Goal: Check status: Check status

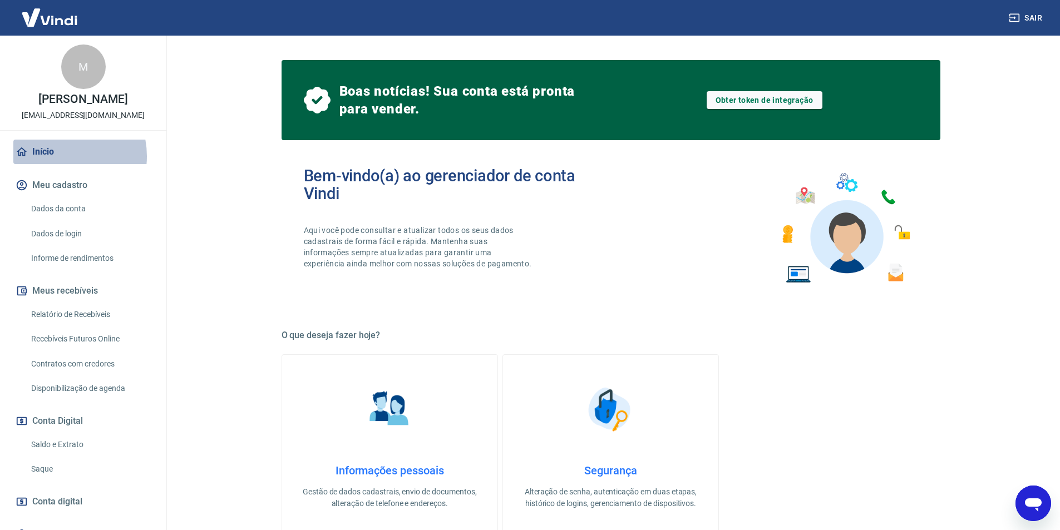
click at [55, 164] on link "Início" at bounding box center [83, 152] width 140 height 24
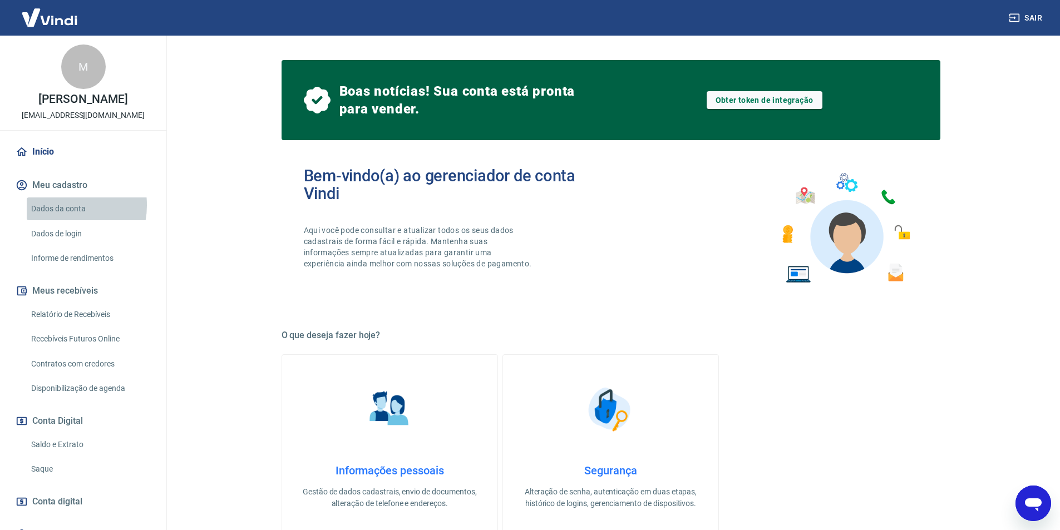
click at [60, 217] on link "Dados da conta" at bounding box center [90, 208] width 126 height 23
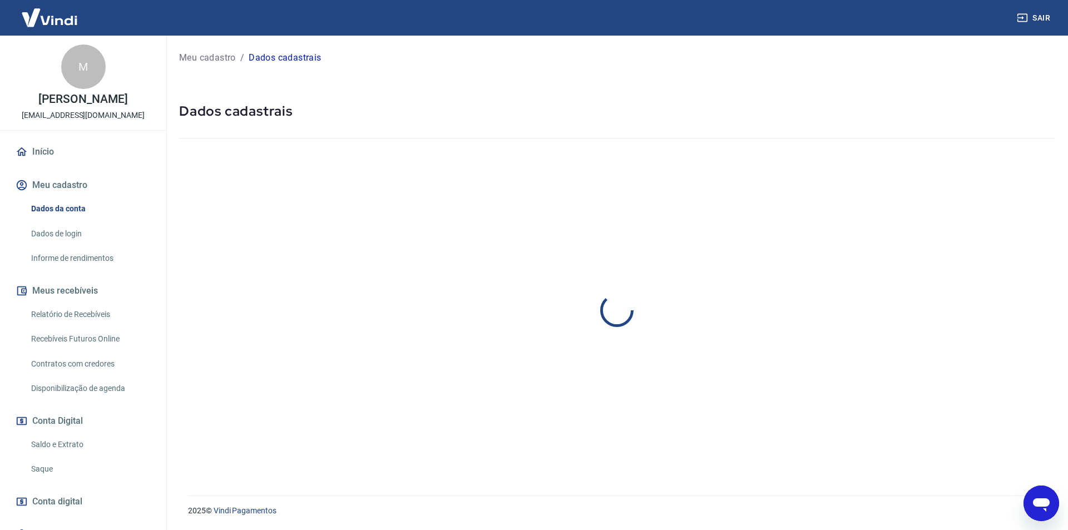
select select "PR"
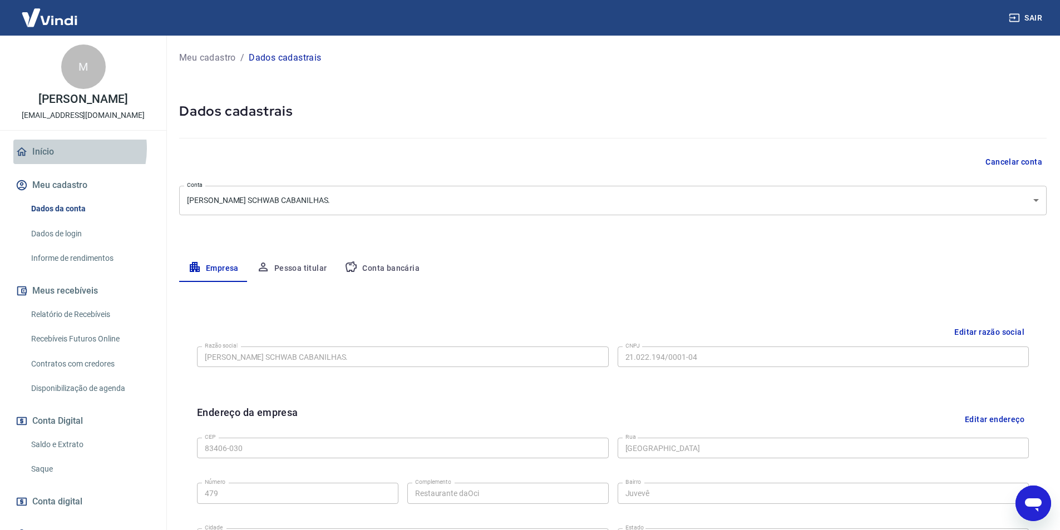
click at [61, 160] on link "Início" at bounding box center [83, 152] width 140 height 24
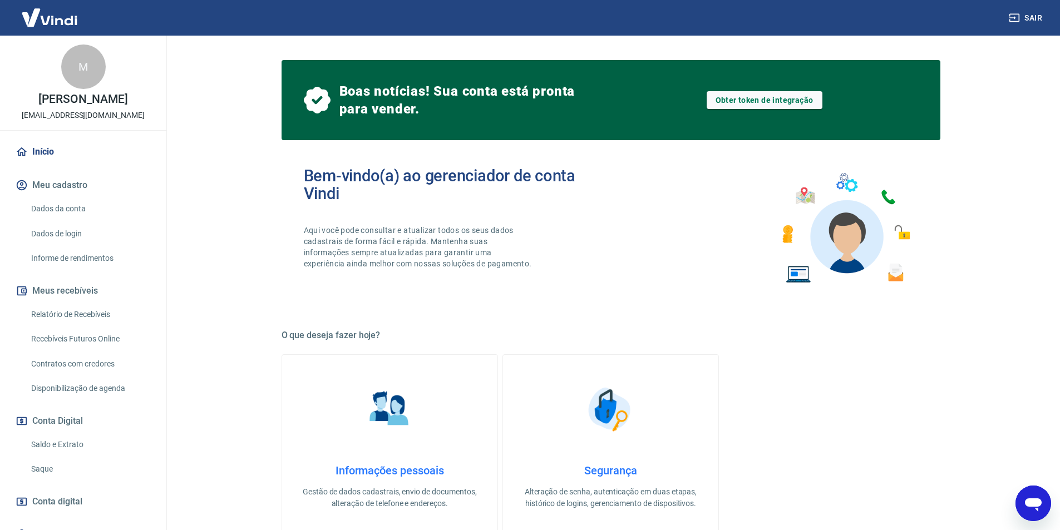
click at [69, 216] on link "Dados da conta" at bounding box center [90, 208] width 126 height 23
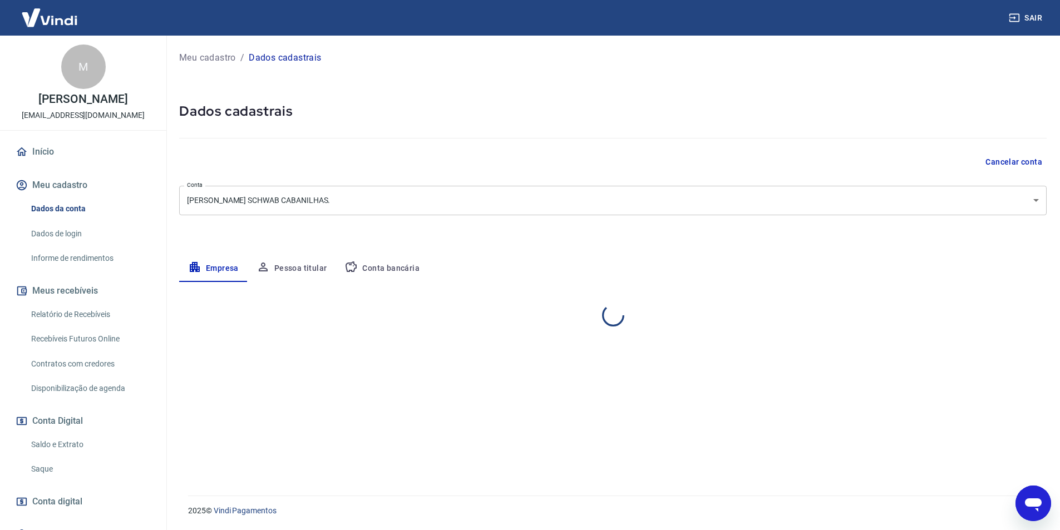
select select "PR"
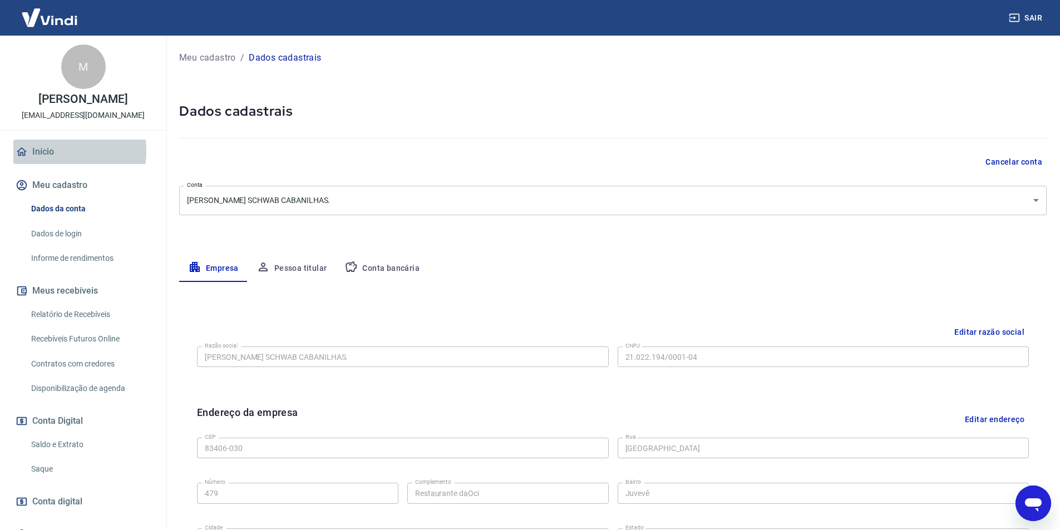
click at [52, 163] on link "Início" at bounding box center [83, 152] width 140 height 24
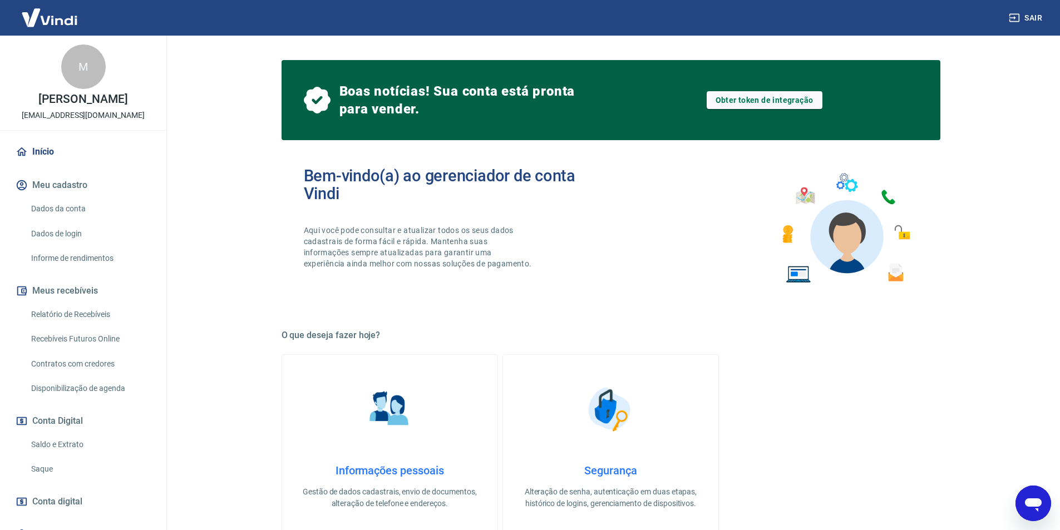
click at [54, 456] on link "Saldo e Extrato" at bounding box center [90, 444] width 126 height 23
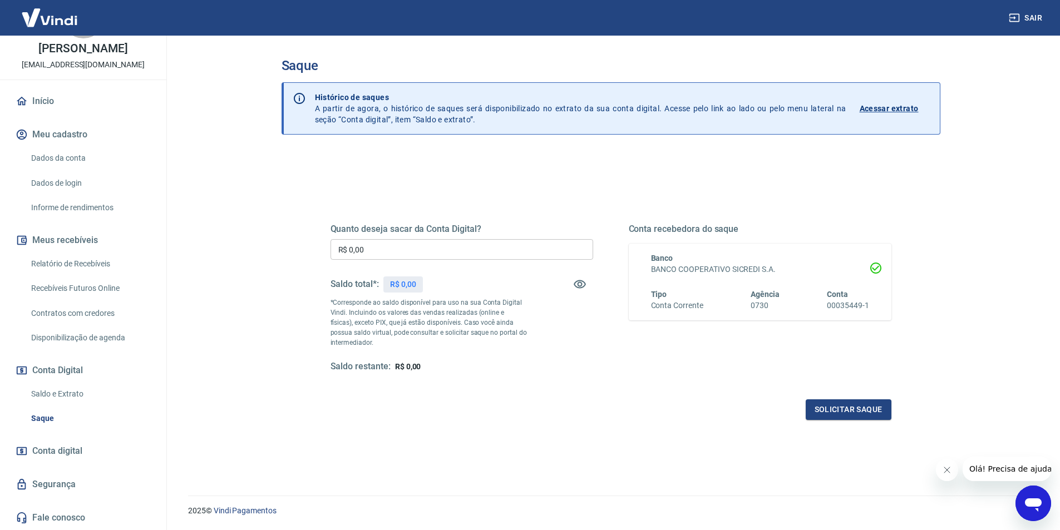
scroll to position [62, 0]
click at [62, 395] on link "Saldo e Extrato" at bounding box center [90, 394] width 126 height 23
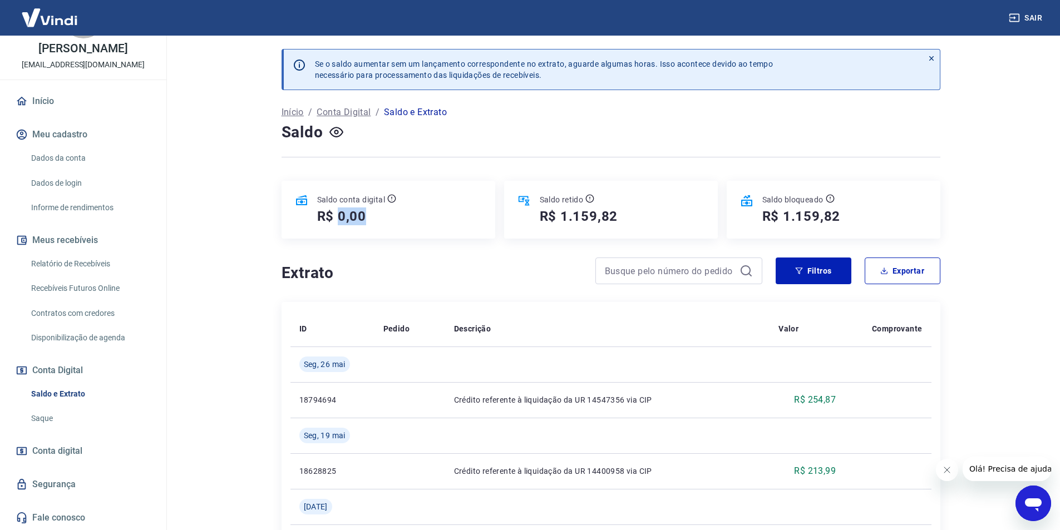
drag, startPoint x: 339, startPoint y: 218, endPoint x: 425, endPoint y: 219, distance: 86.2
click at [425, 219] on div "Saldo conta digital R$ 0,00" at bounding box center [388, 210] width 214 height 58
click at [414, 216] on div "Saldo conta digital R$ 0,00" at bounding box center [388, 210] width 214 height 58
drag, startPoint x: 318, startPoint y: 215, endPoint x: 367, endPoint y: 214, distance: 48.4
click at [367, 214] on div "R$ 0,00" at bounding box center [357, 216] width 80 height 18
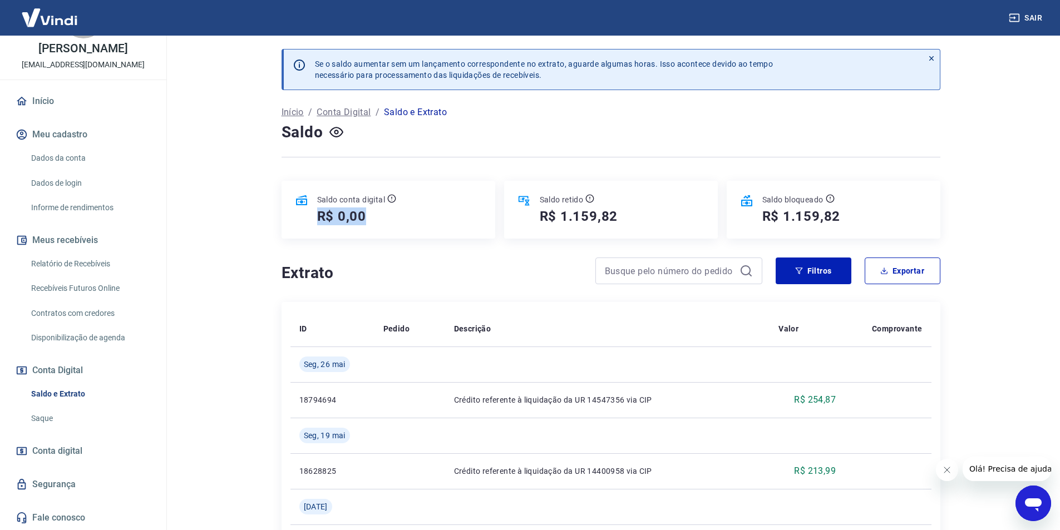
click at [324, 223] on h5 "R$ 0,00" at bounding box center [342, 216] width 50 height 18
click at [42, 418] on link "Saque" at bounding box center [90, 418] width 126 height 23
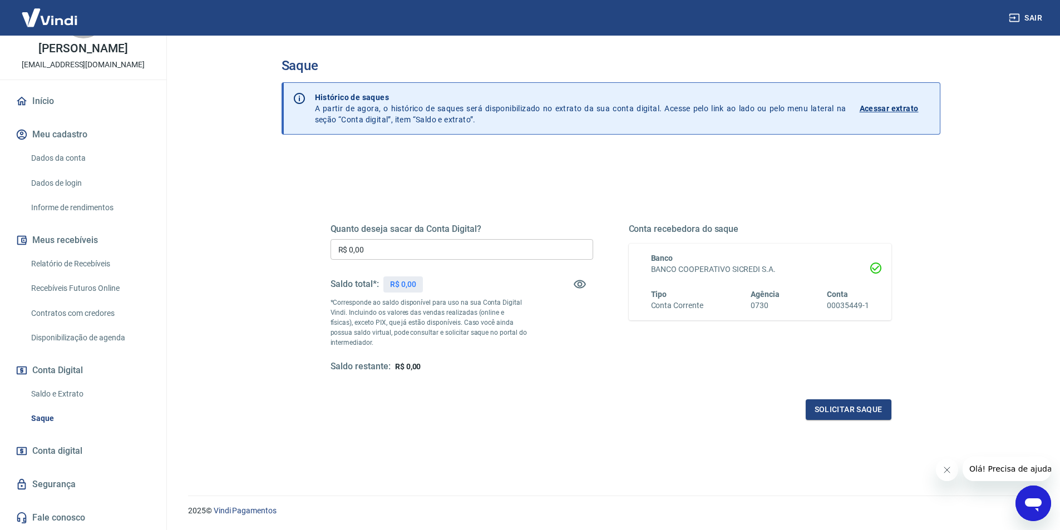
click at [1002, 162] on main "Saque Histórico de saques A partir de agora, o histórico de saques será disponi…" at bounding box center [610, 283] width 898 height 495
click at [75, 393] on link "Saldo e Extrato" at bounding box center [90, 394] width 126 height 23
